Goal: Task Accomplishment & Management: Complete application form

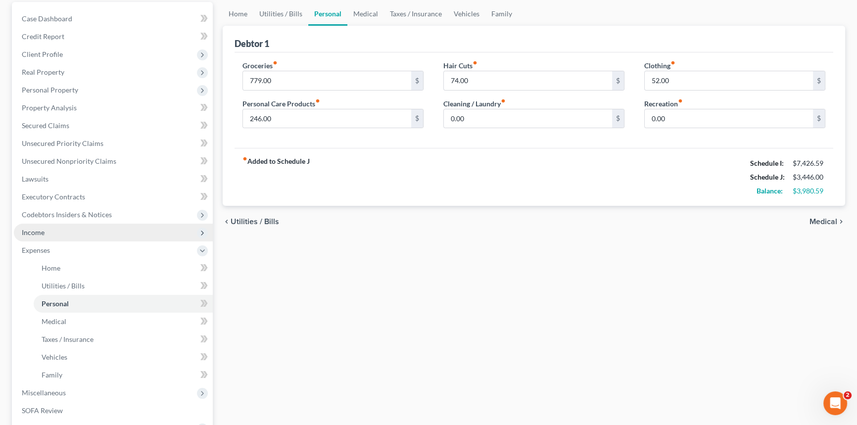
scroll to position [225, 0]
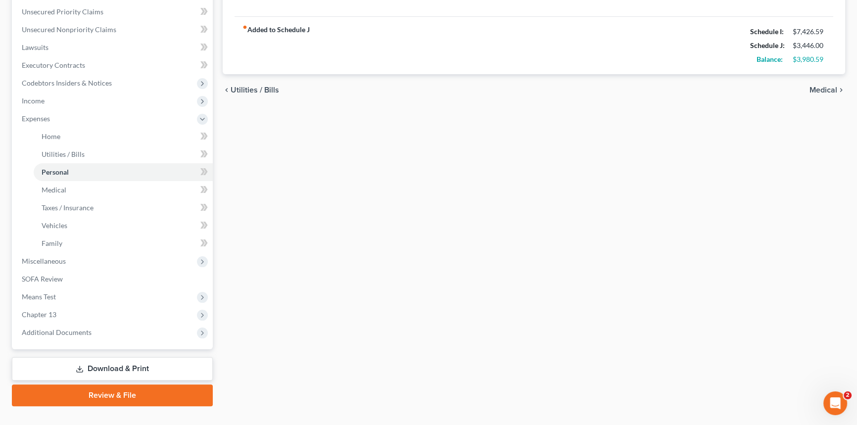
click at [174, 368] on link "Download & Print" at bounding box center [112, 368] width 201 height 23
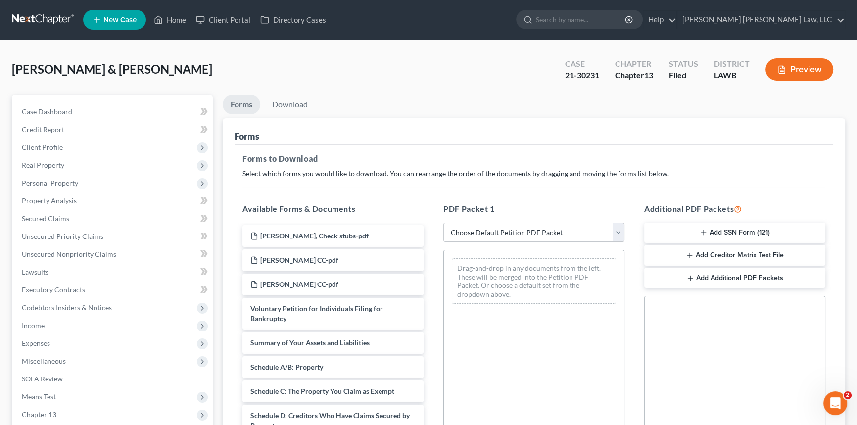
click at [492, 230] on select "Choose Default Petition PDF Packet Complete Bankruptcy Petition (all forms and …" at bounding box center [533, 233] width 181 height 20
select select "2"
click at [443, 223] on select "Choose Default Petition PDF Packet Complete Bankruptcy Petition (all forms and …" at bounding box center [533, 233] width 181 height 20
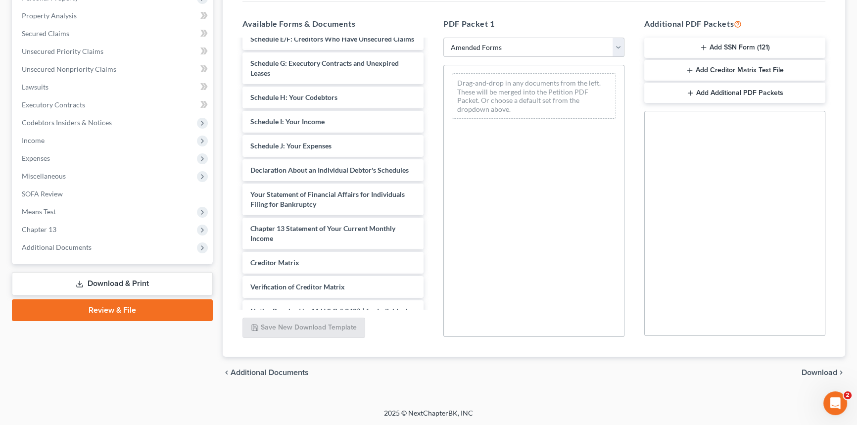
scroll to position [180, 0]
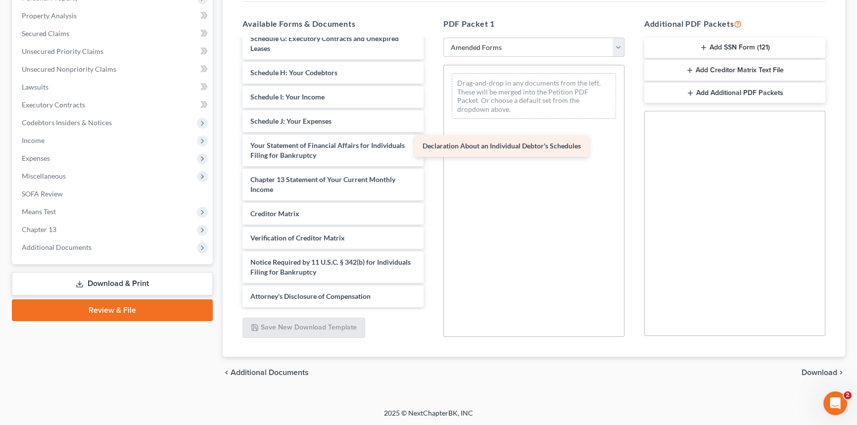
drag, startPoint x: 333, startPoint y: 156, endPoint x: 507, endPoint y: 150, distance: 174.3
click at [432, 150] on div "Declaration About an Individual Debtor's Schedules Voluntary Petition for Indiv…" at bounding box center [333, 84] width 197 height 445
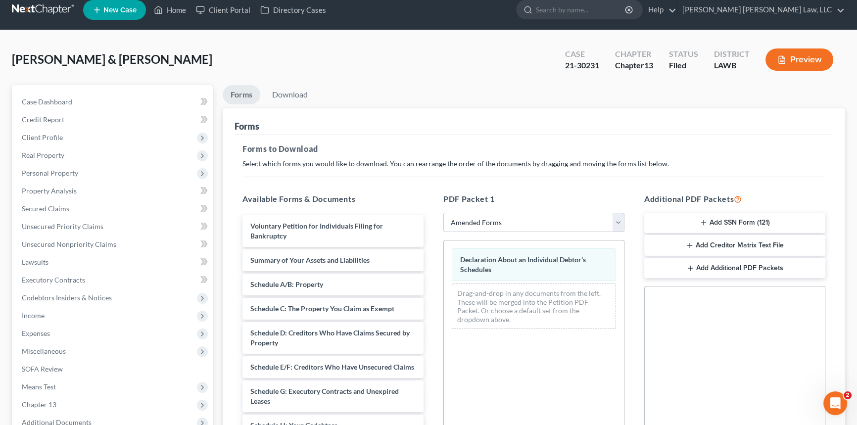
scroll to position [0, 0]
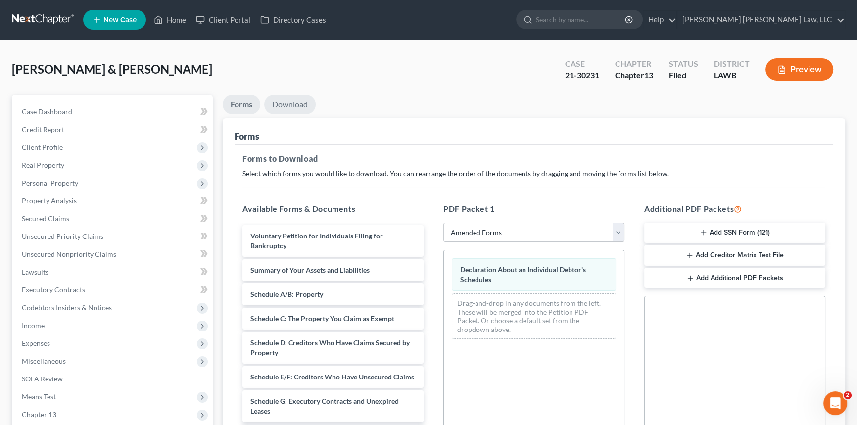
click at [287, 100] on link "Download" at bounding box center [289, 104] width 51 height 19
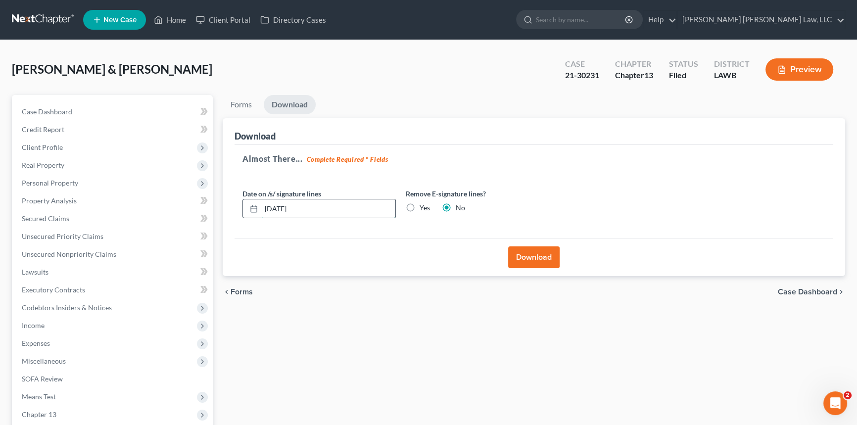
click at [315, 210] on input "[DATE]" at bounding box center [328, 208] width 134 height 19
click at [534, 259] on button "Download" at bounding box center [533, 257] width 51 height 22
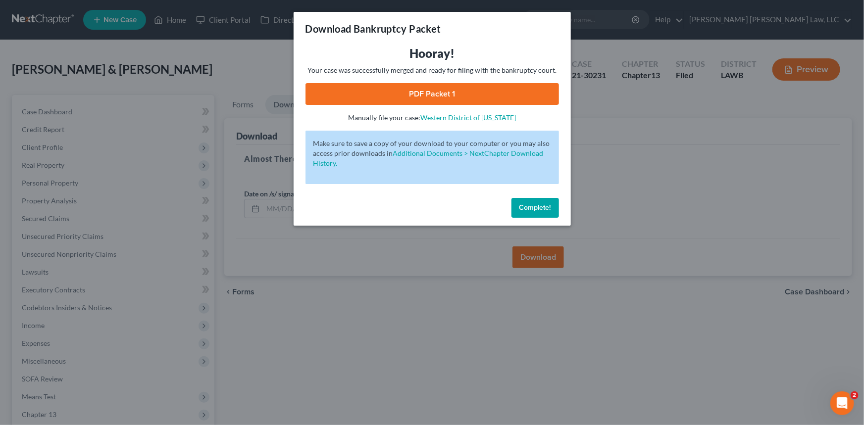
click at [454, 92] on link "PDF Packet 1" at bounding box center [431, 94] width 253 height 22
click at [532, 210] on span "Complete!" at bounding box center [535, 207] width 32 height 8
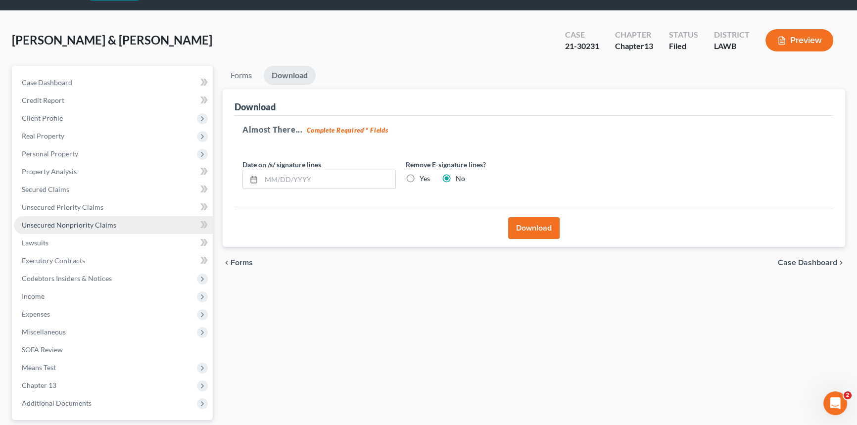
scroll to position [45, 0]
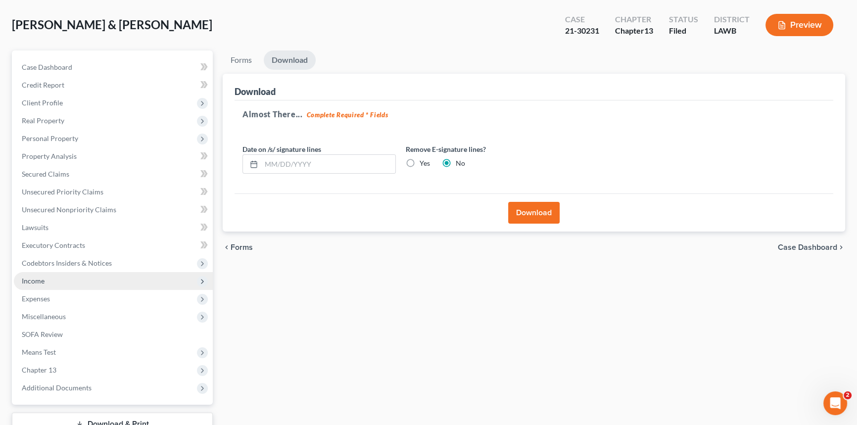
click at [103, 282] on span "Income" at bounding box center [113, 281] width 199 height 18
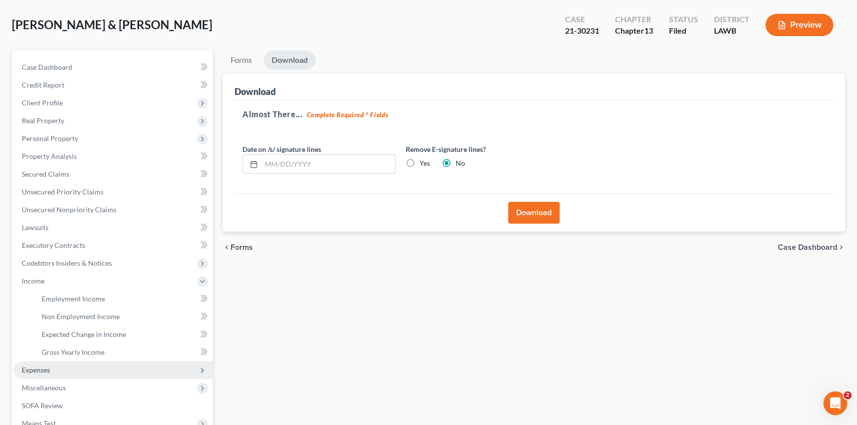
click at [81, 367] on span "Expenses" at bounding box center [113, 370] width 199 height 18
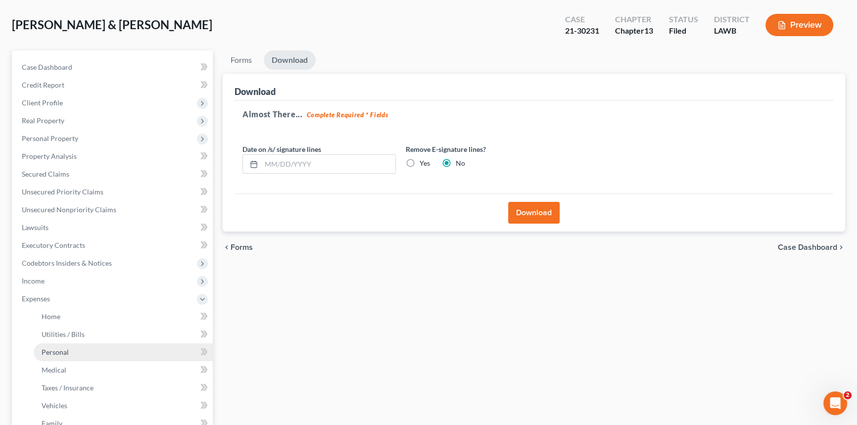
click at [83, 351] on link "Personal" at bounding box center [123, 352] width 179 height 18
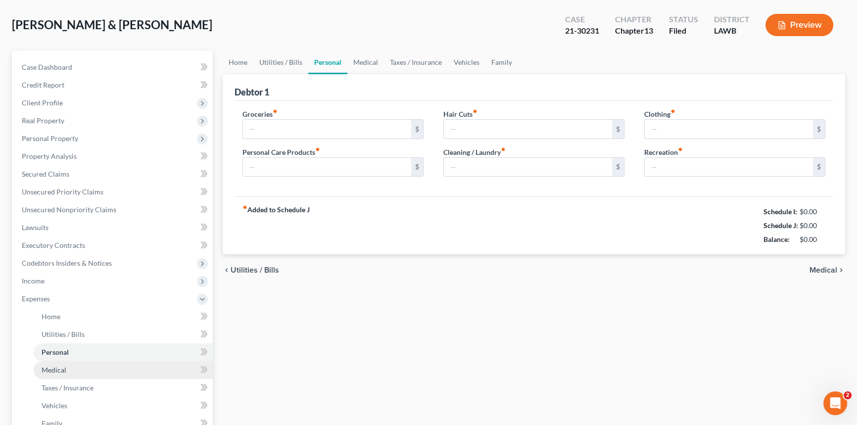
scroll to position [1, 0]
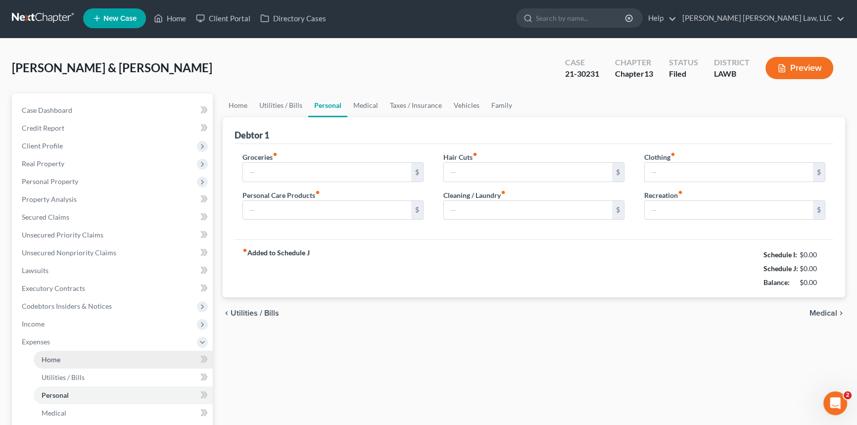
type input "779.00"
type input "246.00"
type input "74.00"
type input "0.00"
type input "52.00"
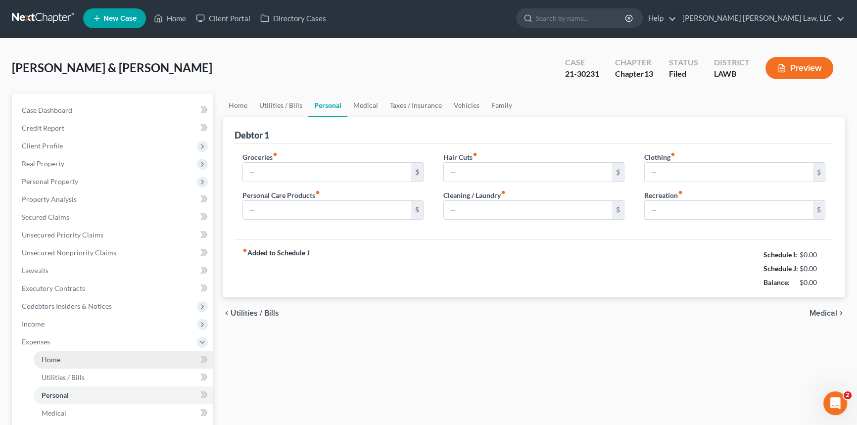
type input "0.00"
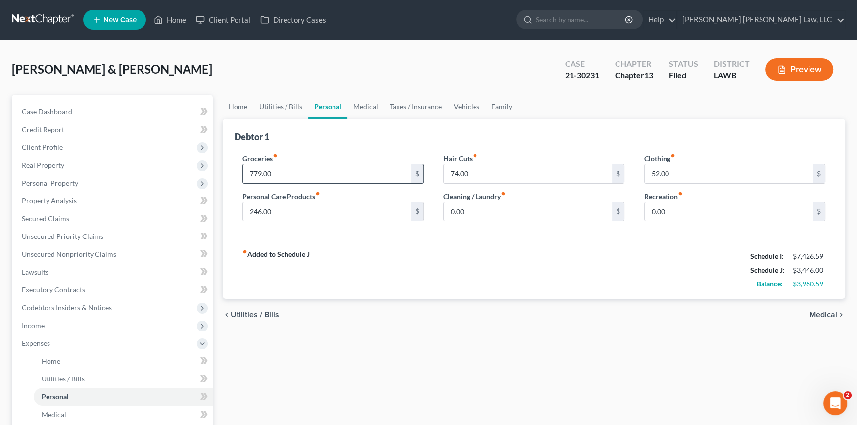
click at [282, 170] on input "779.00" at bounding box center [327, 173] width 168 height 19
type input "863.00"
click at [478, 207] on input "0.00" at bounding box center [528, 211] width 168 height 19
type input "75.00"
click at [664, 172] on input "52.00" at bounding box center [729, 173] width 168 height 19
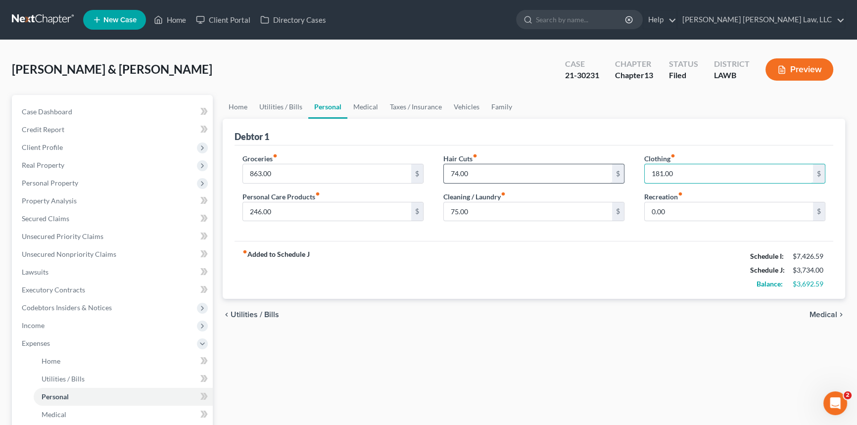
type input "181.00"
click at [475, 170] on input "74.00" at bounding box center [528, 173] width 168 height 19
type input "91.00"
click at [293, 207] on input "246.00" at bounding box center [327, 211] width 168 height 19
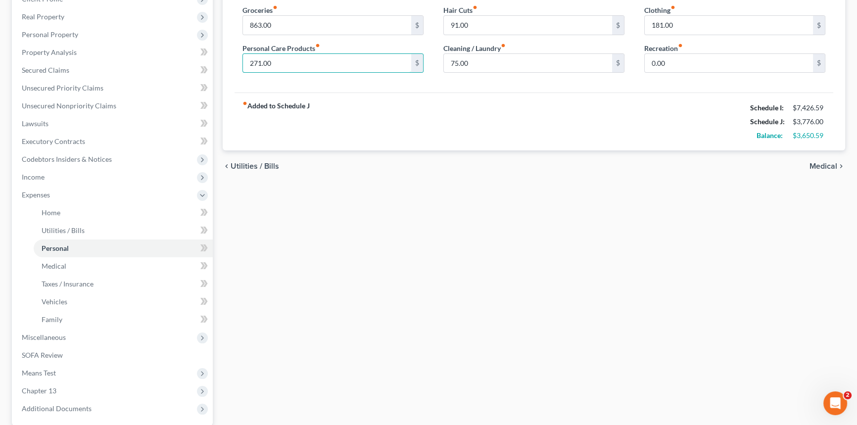
scroll to position [180, 0]
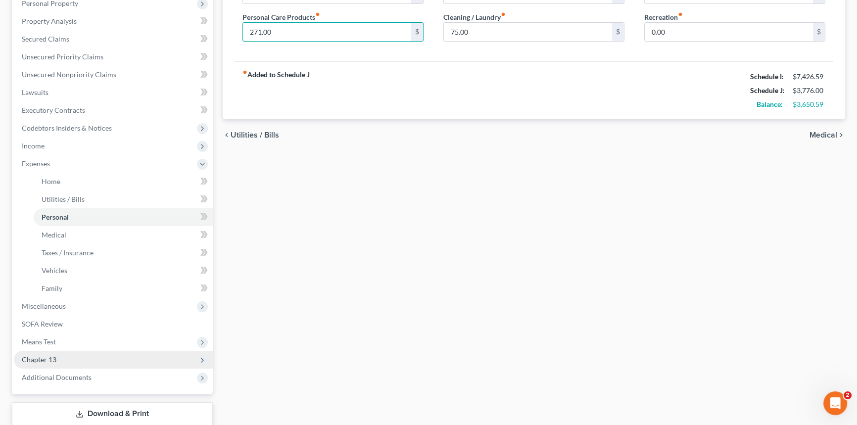
type input "271.00"
click at [133, 359] on span "Chapter 13" at bounding box center [113, 360] width 199 height 18
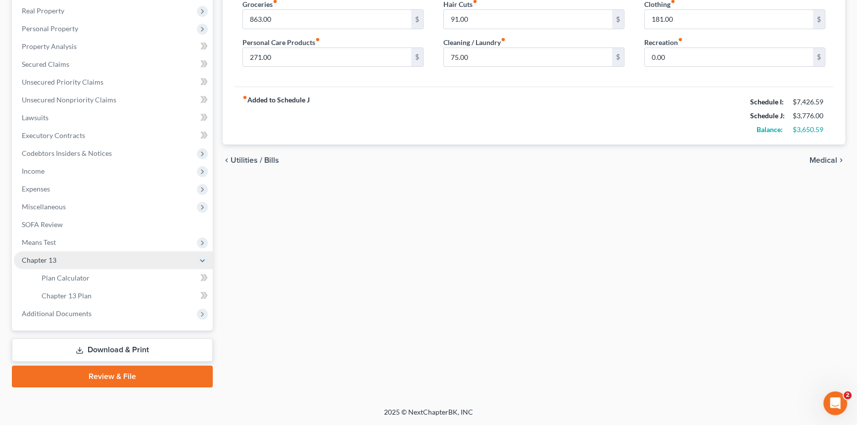
scroll to position [153, 0]
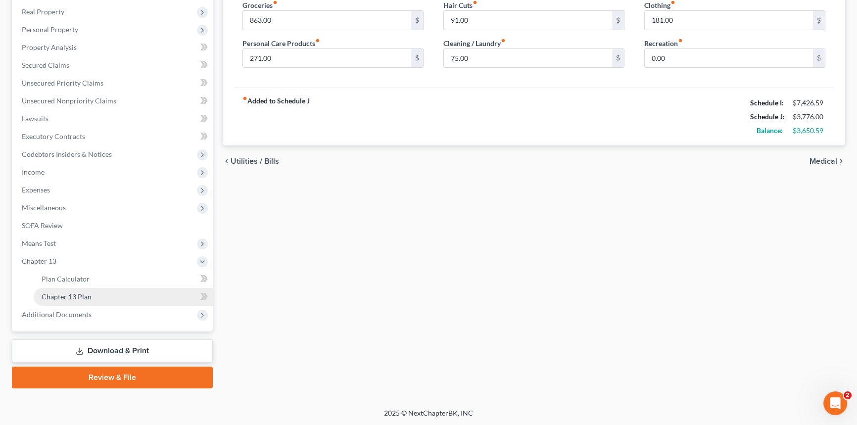
click at [116, 295] on link "Chapter 13 Plan" at bounding box center [123, 297] width 179 height 18
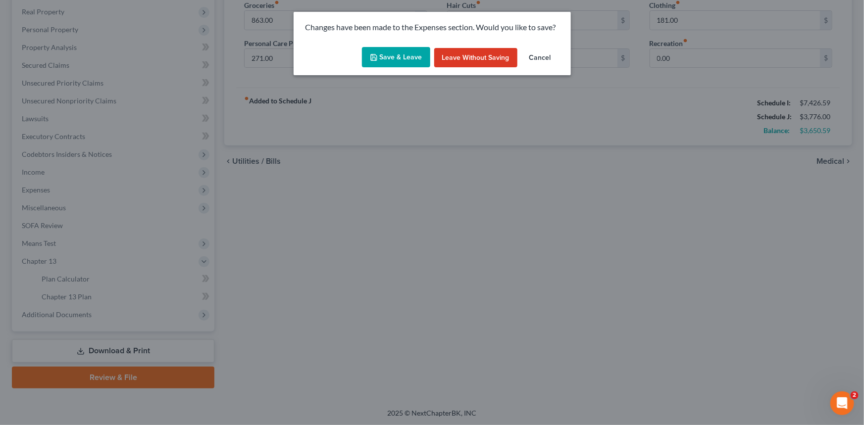
click at [409, 60] on button "Save & Leave" at bounding box center [396, 57] width 68 height 21
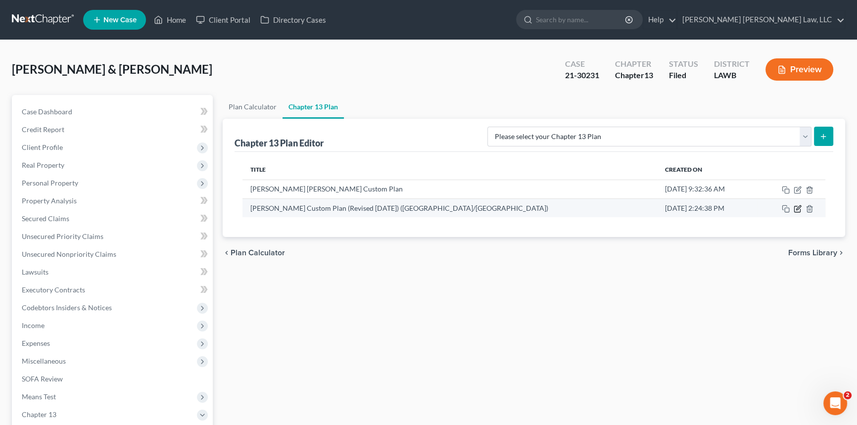
click at [797, 208] on icon "button" at bounding box center [798, 207] width 4 height 4
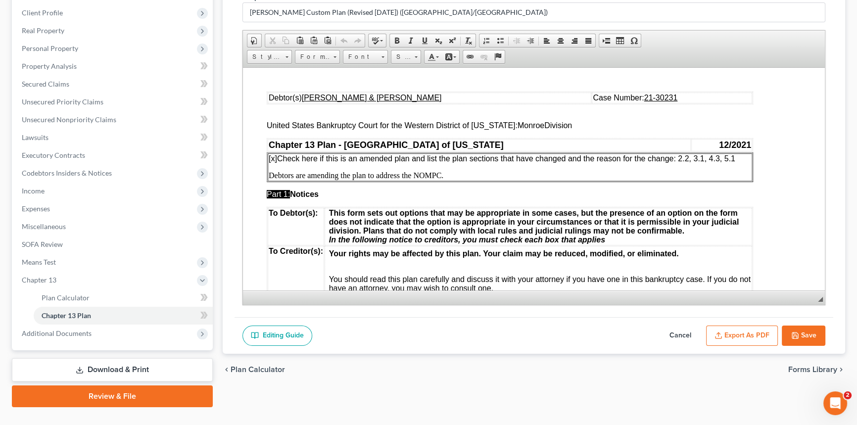
scroll to position [45, 0]
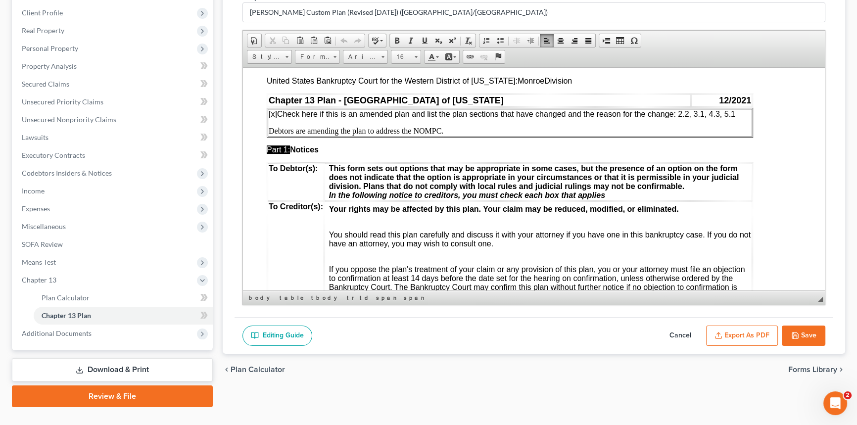
drag, startPoint x: 738, startPoint y: 114, endPoint x: 692, endPoint y: 113, distance: 46.5
click at [692, 113] on p "[x] Check here if this is an amended plan and list the plan sections that have …" at bounding box center [510, 113] width 483 height 9
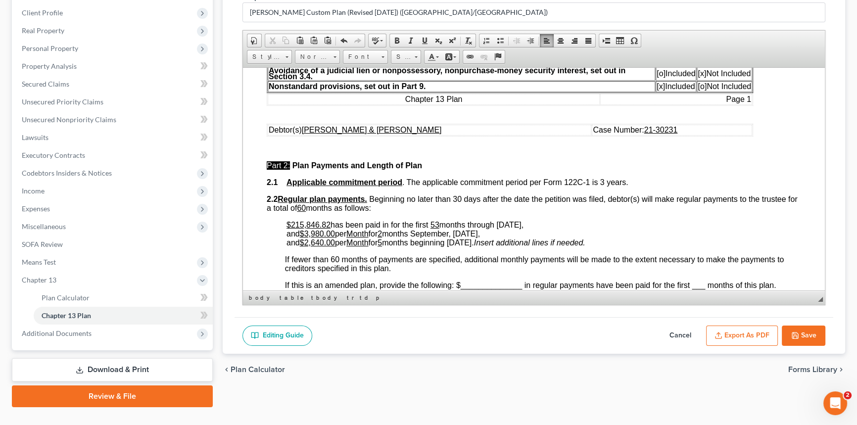
scroll to position [360, 0]
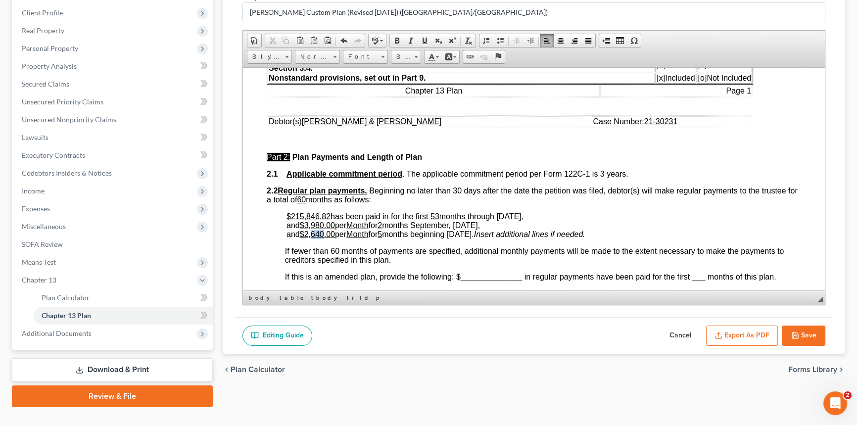
drag, startPoint x: 312, startPoint y: 249, endPoint x: 326, endPoint y: 249, distance: 13.4
click at [326, 238] on span "2,640.00" at bounding box center [319, 234] width 31 height 8
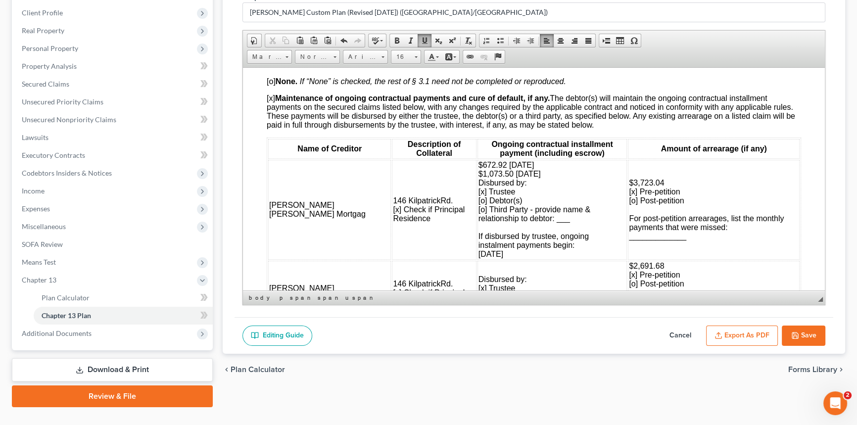
scroll to position [900, 0]
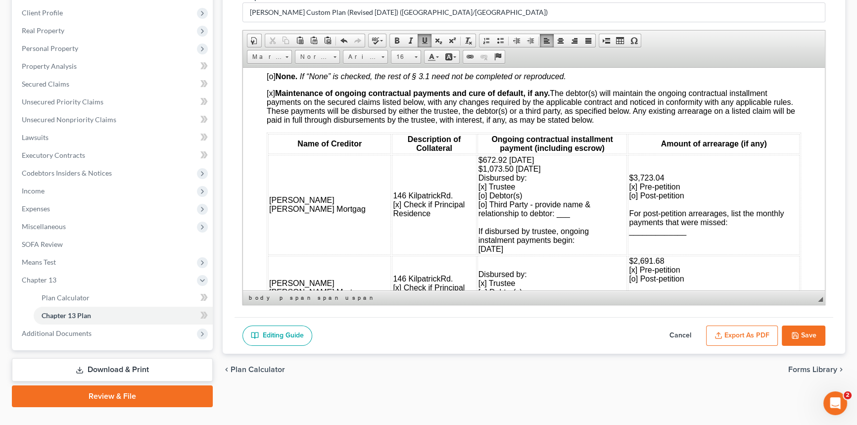
drag, startPoint x: 469, startPoint y: 200, endPoint x: 505, endPoint y: 201, distance: 36.1
click at [505, 201] on span "$672.92 [DATE] $1,073.50 [DATE] Disbursed by: [x] Trustee [o] Debtor(s) [o] Thi…" at bounding box center [535, 203] width 112 height 97
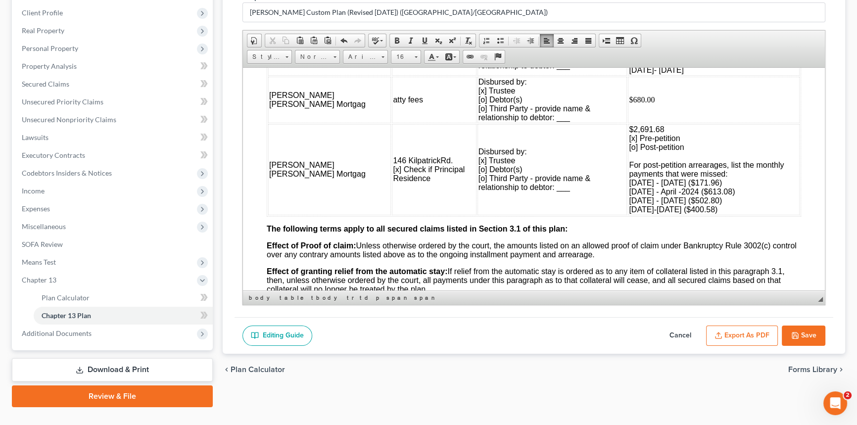
scroll to position [1169, 0]
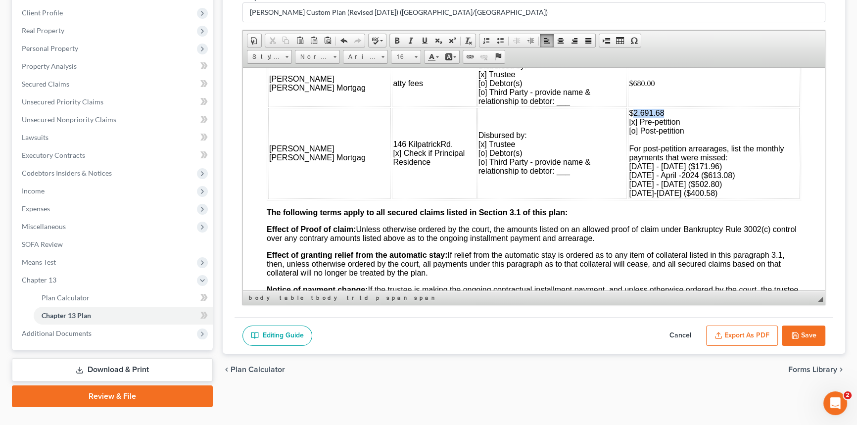
drag, startPoint x: 639, startPoint y: 157, endPoint x: 606, endPoint y: 156, distance: 32.7
click at [628, 156] on td "$2,691.68 [x] Pre-petition [o] Post-petition For post-petition arrearages, list…" at bounding box center [714, 152] width 172 height 91
click at [629, 126] on span "[x] Pre-petition" at bounding box center [654, 121] width 51 height 8
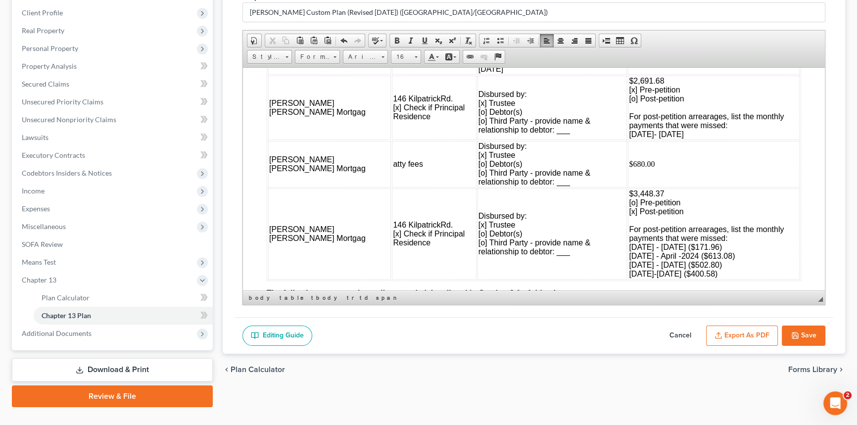
scroll to position [945, 0]
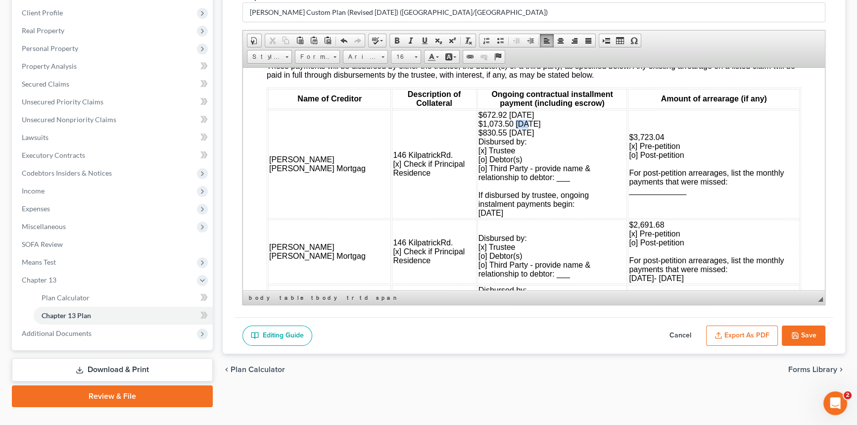
drag, startPoint x: 471, startPoint y: 155, endPoint x: 485, endPoint y: 156, distance: 13.9
click at [485, 128] on span "$672.92 [DATE] $1,073.50 [DATE]" at bounding box center [510, 118] width 62 height 17
click at [565, 155] on p "$672.92 [DATE] $1,073.50 [DATE] $830.55 [DATE] Disbursed by: [x] Trustee [o] De…" at bounding box center [553, 163] width 148 height 107
click at [479, 167] on span "$830.55 [DATE] Disbursed by: [x] Trustee [o] Debtor(s) [o] Third Party - provid…" at bounding box center [535, 172] width 112 height 89
drag, startPoint x: 464, startPoint y: 165, endPoint x: 490, endPoint y: 166, distance: 26.7
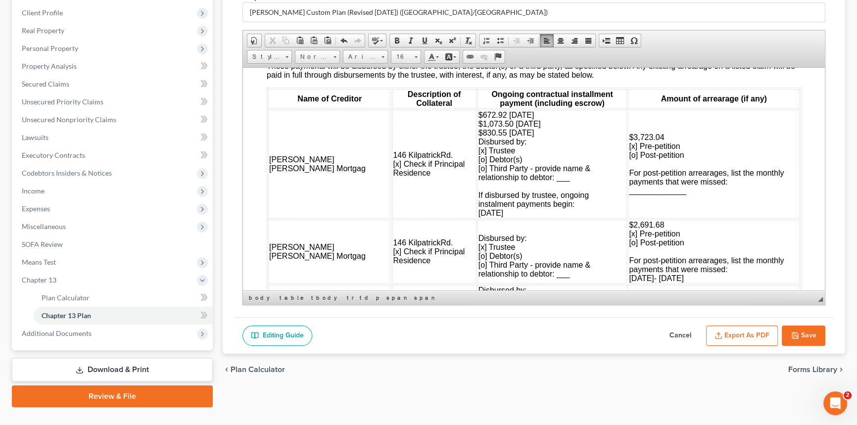
click at [490, 166] on span "$830.55 [DATE] Disbursed by: [x] Trustee [o] Debtor(s) [o] Third Party - provid…" at bounding box center [535, 172] width 112 height 89
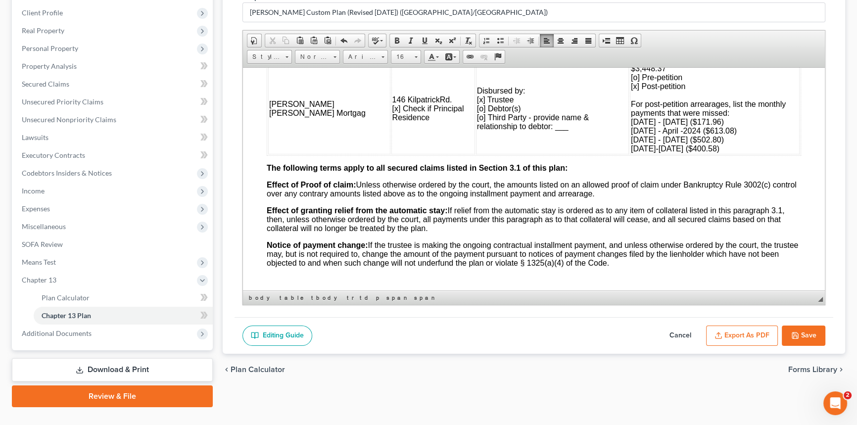
scroll to position [1214, 0]
drag, startPoint x: 641, startPoint y: 197, endPoint x: 669, endPoint y: 198, distance: 27.2
click at [669, 152] on span "[DATE] - [DATE] ($171.96) [DATE] - April -2024 ($613.08) [DATE] - [DATE] ($502.…" at bounding box center [684, 134] width 106 height 35
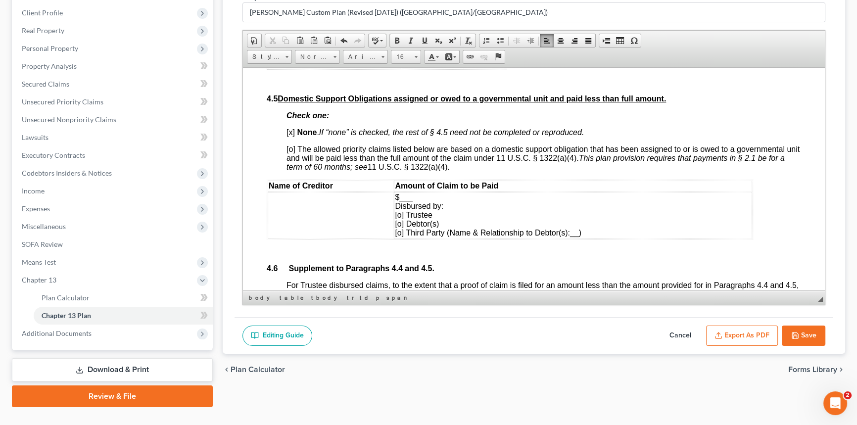
scroll to position [3149, 0]
